Goal: Navigation & Orientation: Find specific page/section

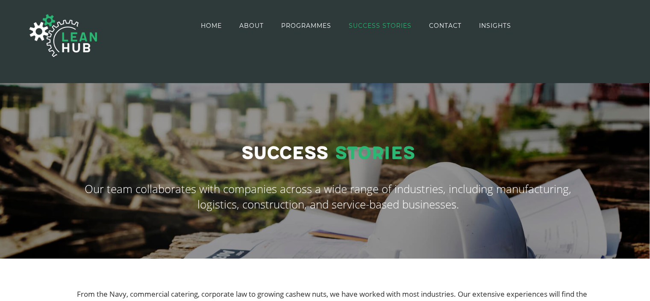
click at [51, 22] on img at bounding box center [64, 35] width 86 height 61
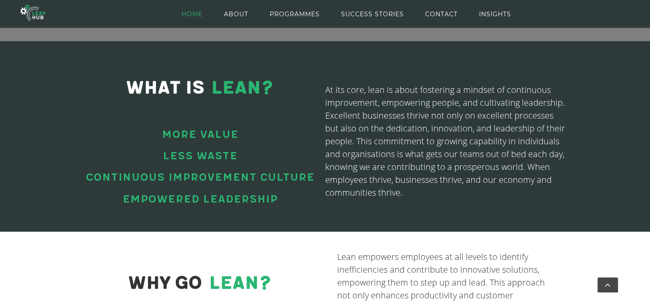
scroll to position [22, 0]
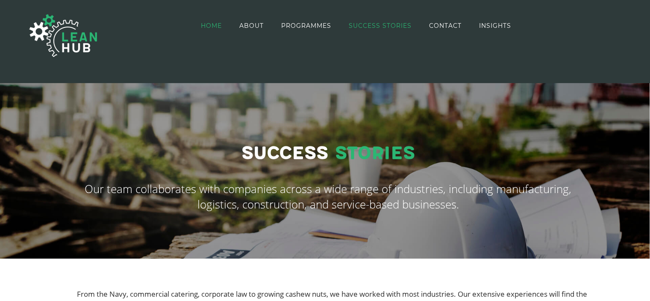
click at [217, 24] on span "HOME" at bounding box center [211, 26] width 21 height 6
